Goal: Transaction & Acquisition: Download file/media

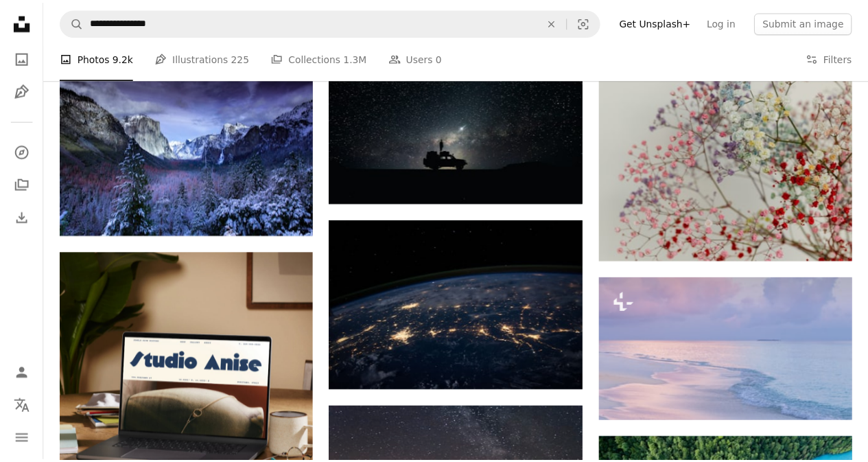
scroll to position [1775, 0]
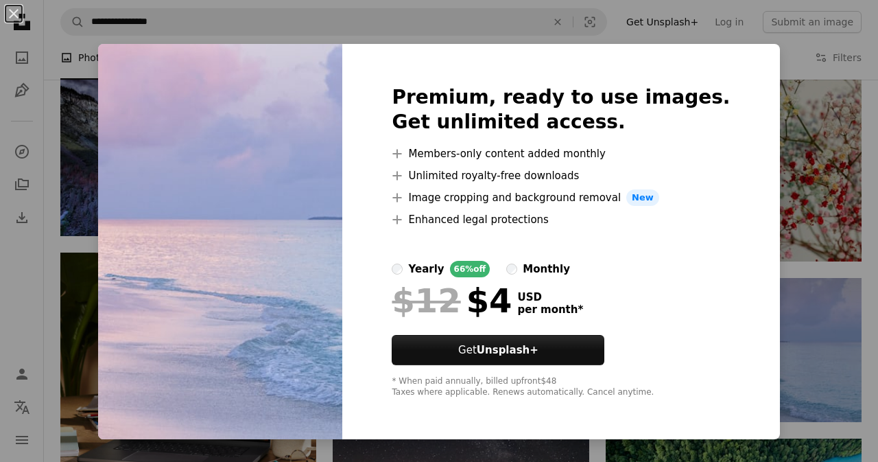
click at [836, 344] on div "An X shape Premium, ready to use images. Get unlimited access. A plus sign Memb…" at bounding box center [439, 231] width 878 height 462
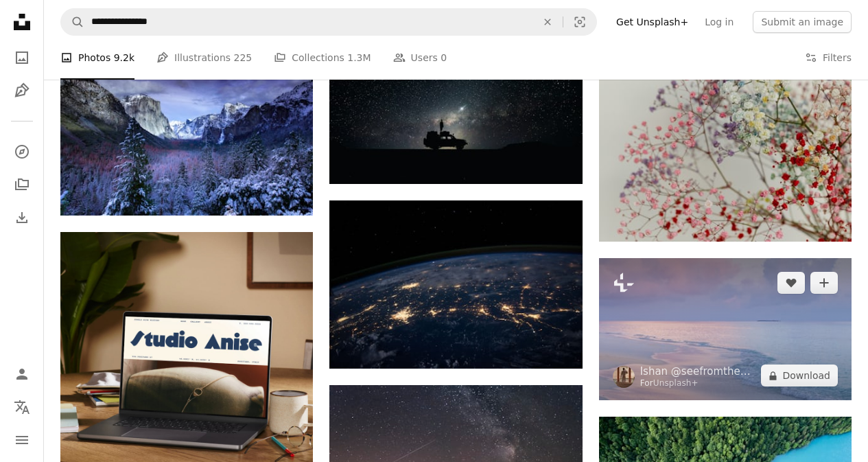
click at [787, 356] on img at bounding box center [725, 329] width 252 height 142
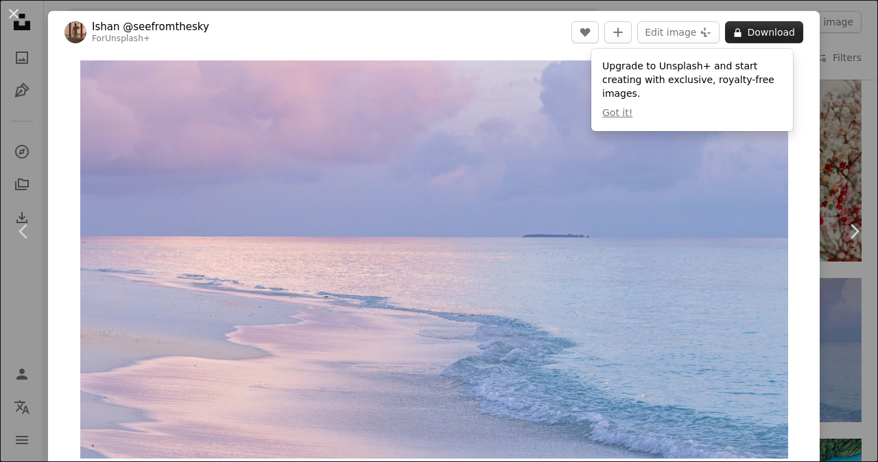
click at [742, 36] on button "A lock Download" at bounding box center [764, 32] width 78 height 22
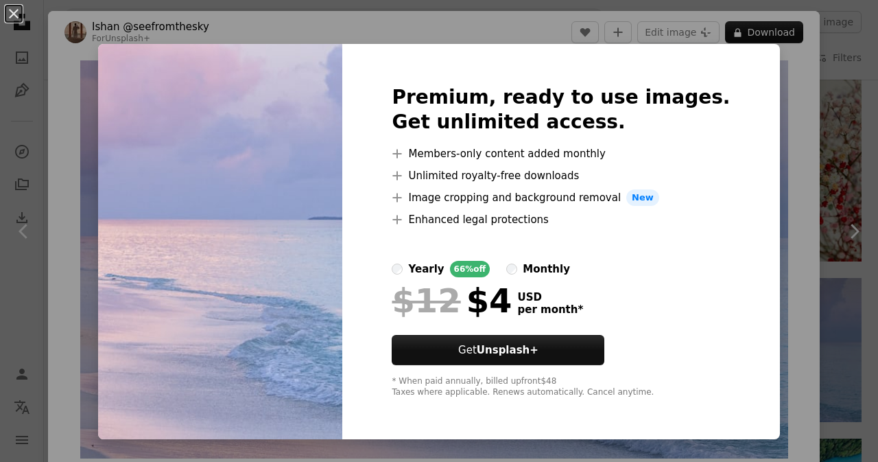
click at [807, 185] on div "An X shape Premium, ready to use images. Get unlimited access. A plus sign Memb…" at bounding box center [439, 231] width 878 height 462
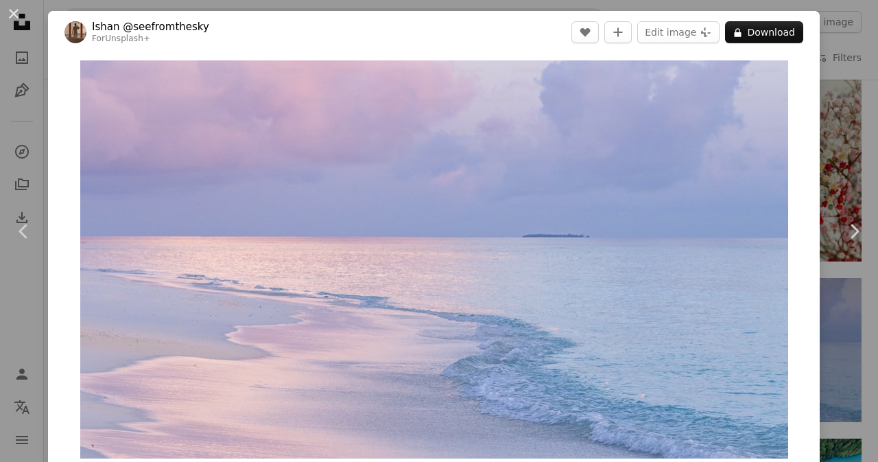
click at [827, 73] on div "An X shape Chevron left Chevron right [PERSON_NAME] @seefromthesky For Unsplash…" at bounding box center [439, 231] width 878 height 462
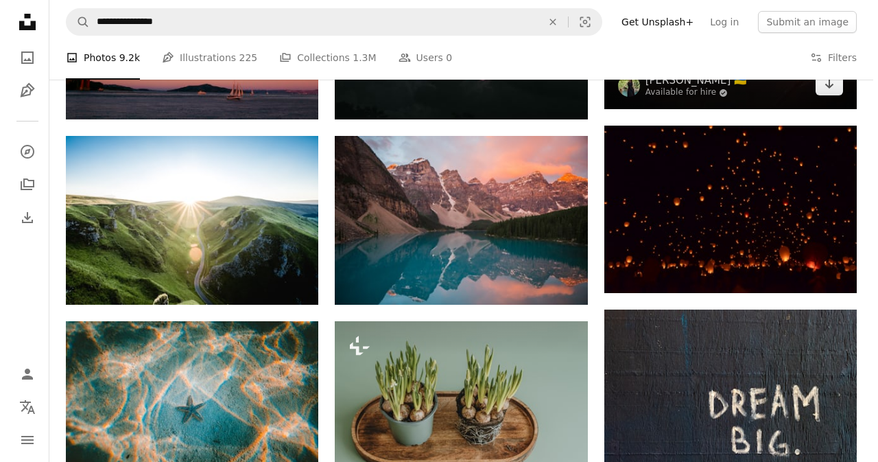
scroll to position [2598, 0]
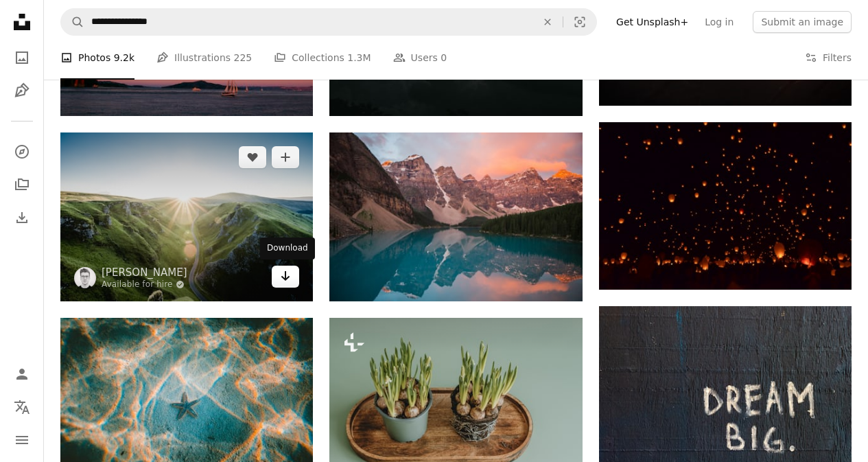
click at [280, 271] on icon "Arrow pointing down" at bounding box center [285, 276] width 11 height 16
click at [241, 249] on img at bounding box center [186, 216] width 252 height 169
